Goal: Task Accomplishment & Management: Manage account settings

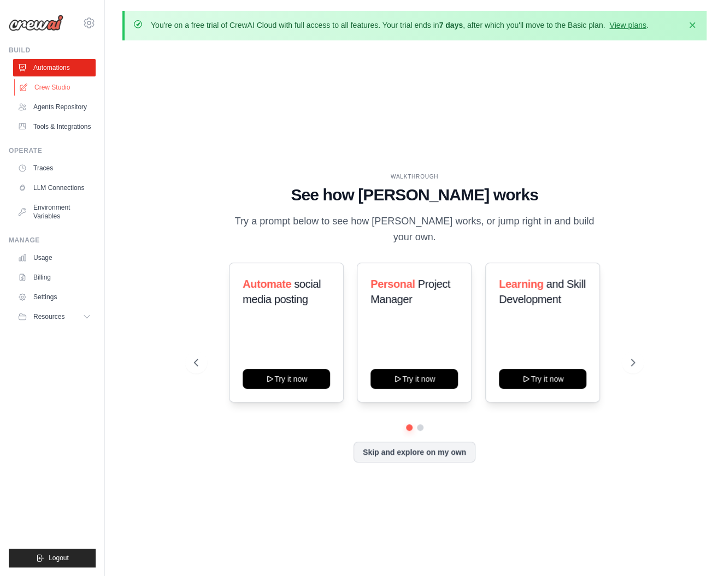
click at [58, 88] on link "Crew Studio" at bounding box center [55, 87] width 83 height 17
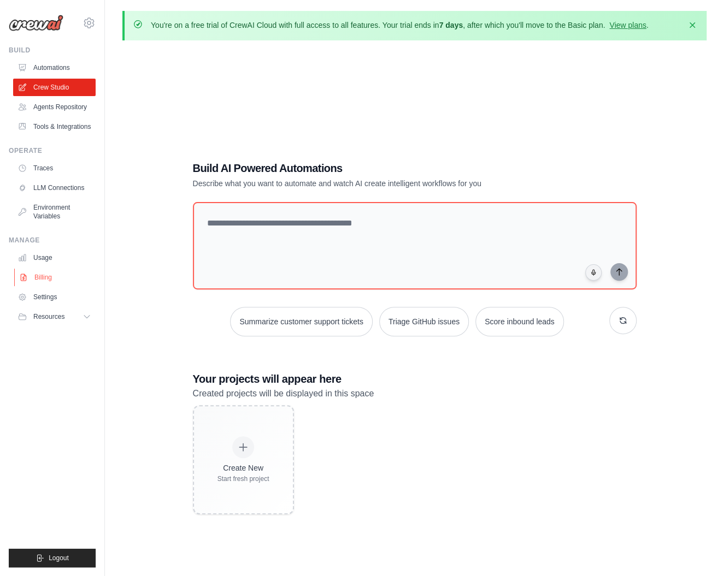
click at [52, 281] on link "Billing" at bounding box center [55, 277] width 83 height 17
